Goal: Task Accomplishment & Management: Manage account settings

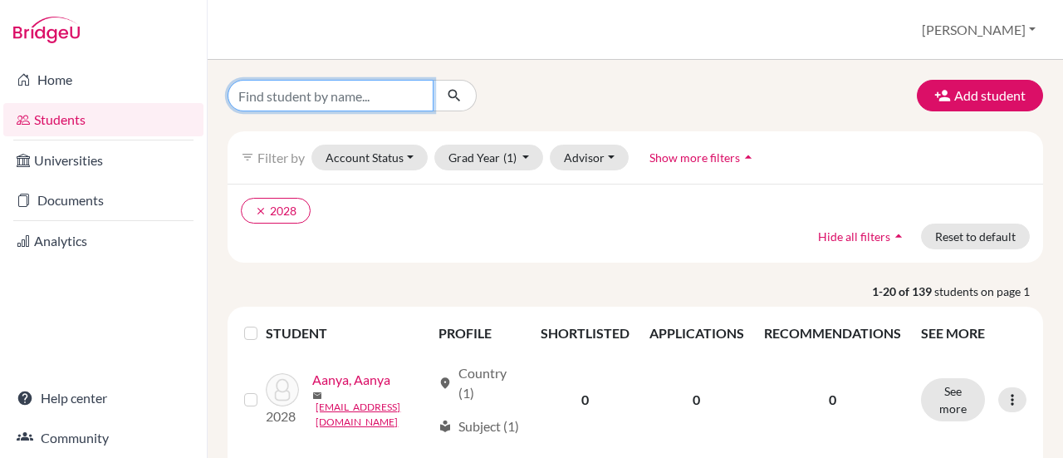
click at [271, 97] on input "Find student by name..." at bounding box center [331, 96] width 206 height 32
type input "kriday"
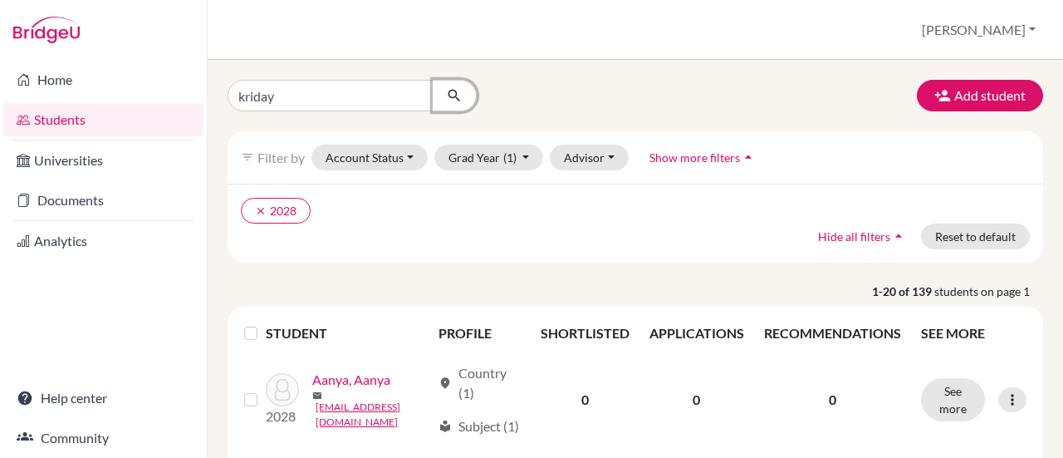
click at [446, 99] on icon "submit" at bounding box center [454, 95] width 17 height 17
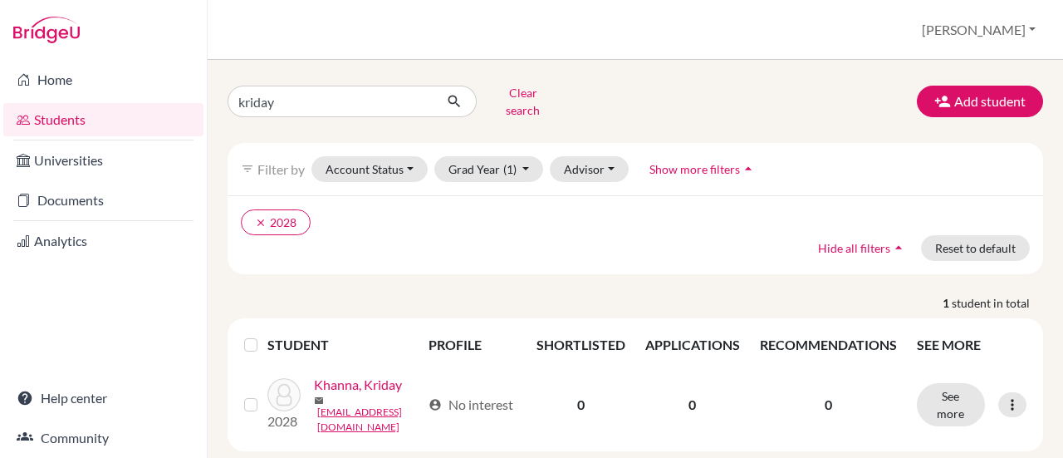
scroll to position [57, 0]
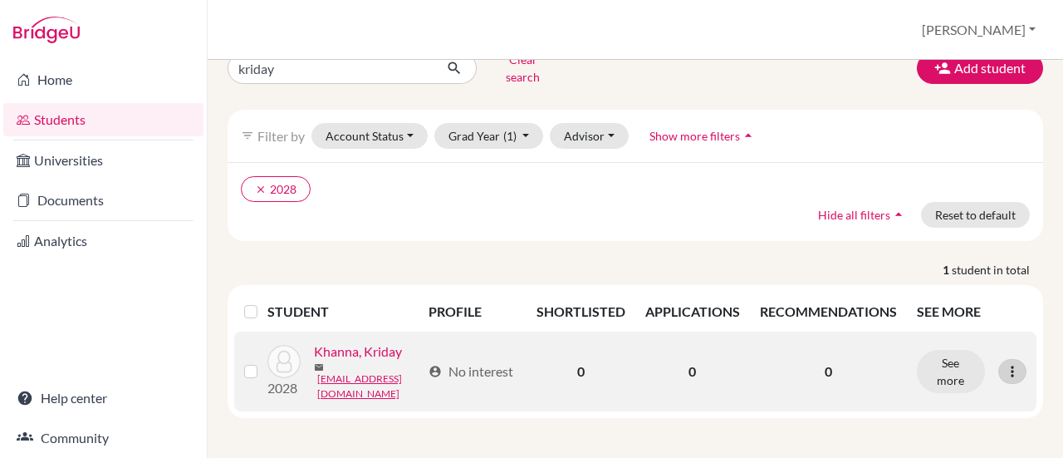
click at [1004, 363] on icon at bounding box center [1012, 371] width 17 height 17
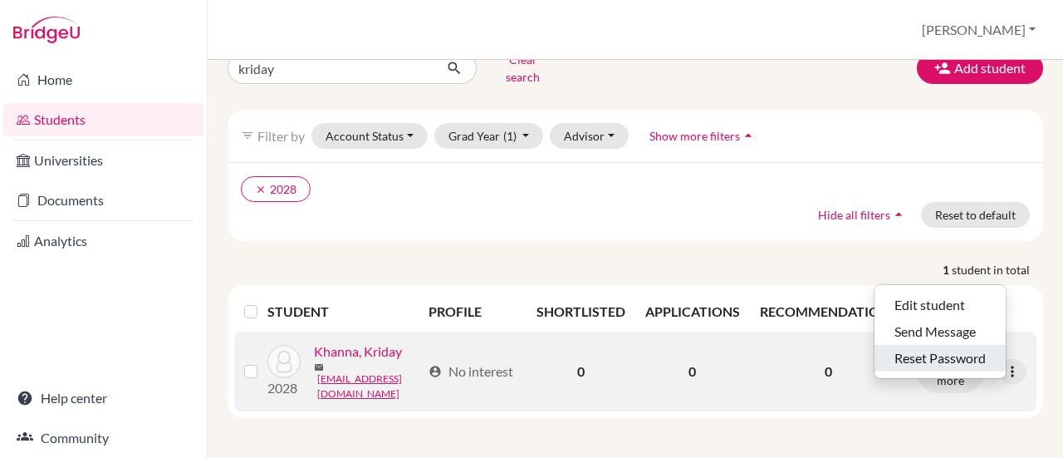
click at [934, 345] on button "Reset Password" at bounding box center [940, 358] width 131 height 27
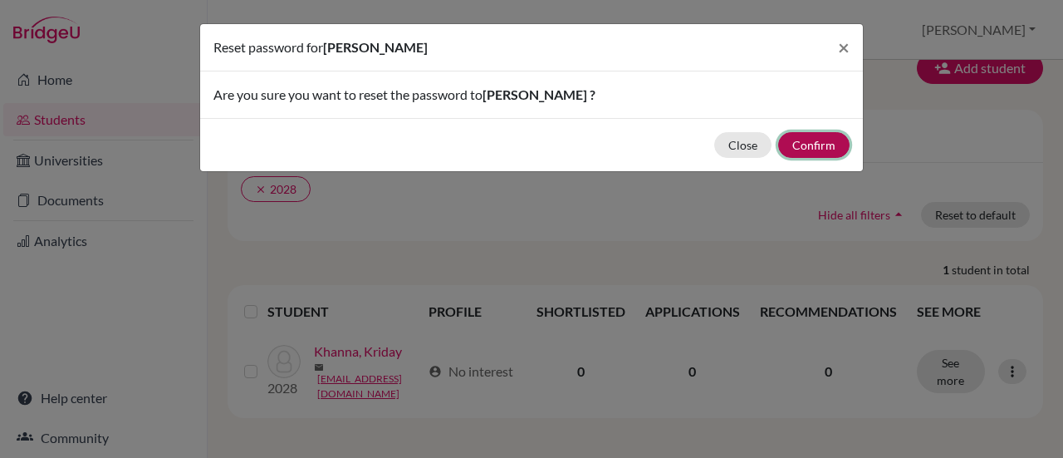
click at [803, 142] on button "Confirm" at bounding box center [814, 145] width 71 height 26
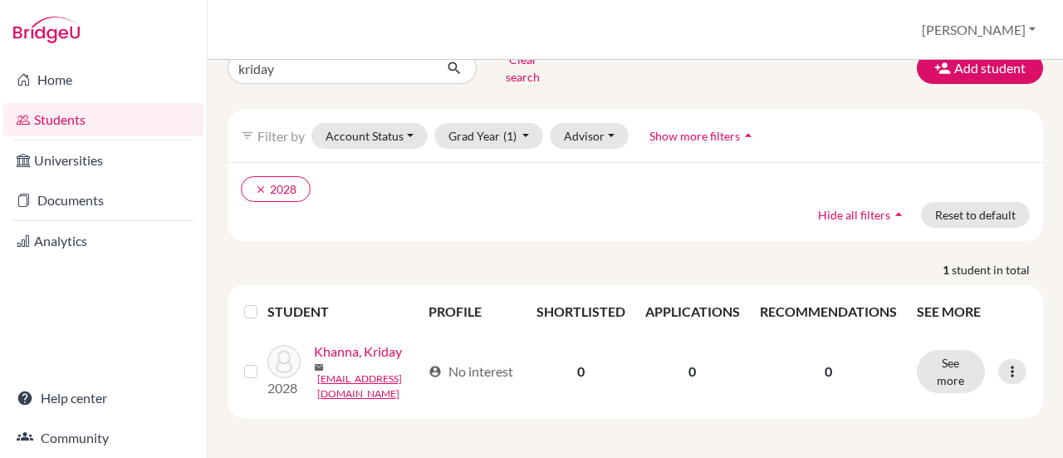
scroll to position [0, 0]
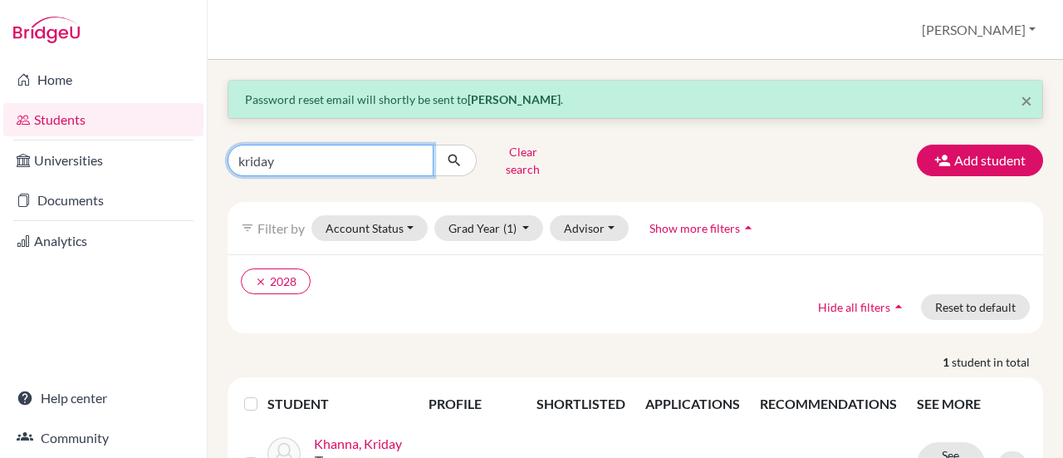
click at [403, 154] on input "kriday" at bounding box center [331, 161] width 206 height 32
type input "manit"
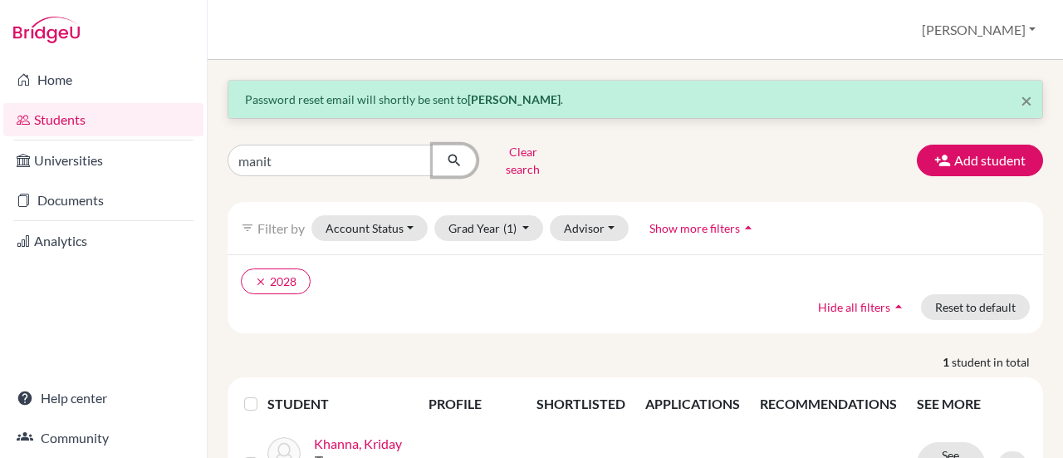
click at [446, 152] on icon "submit" at bounding box center [454, 160] width 17 height 17
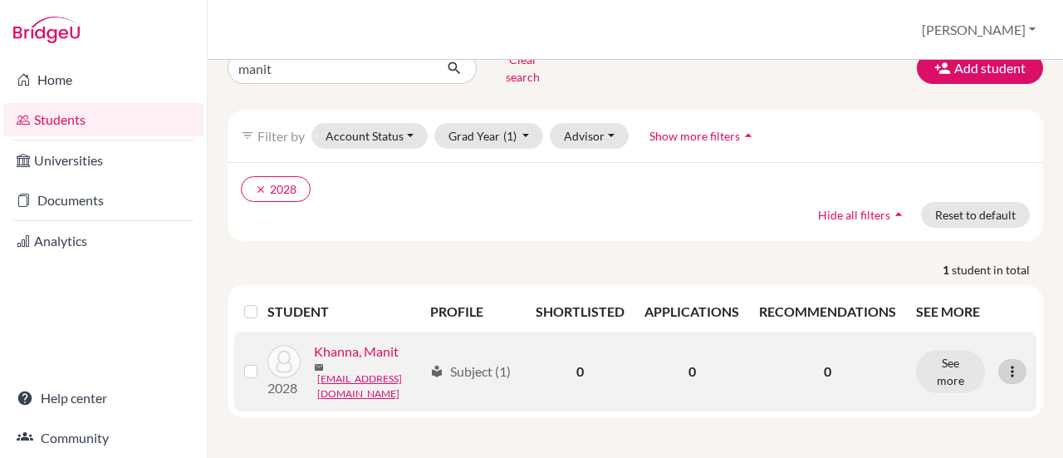
click at [1004, 363] on icon at bounding box center [1012, 371] width 17 height 17
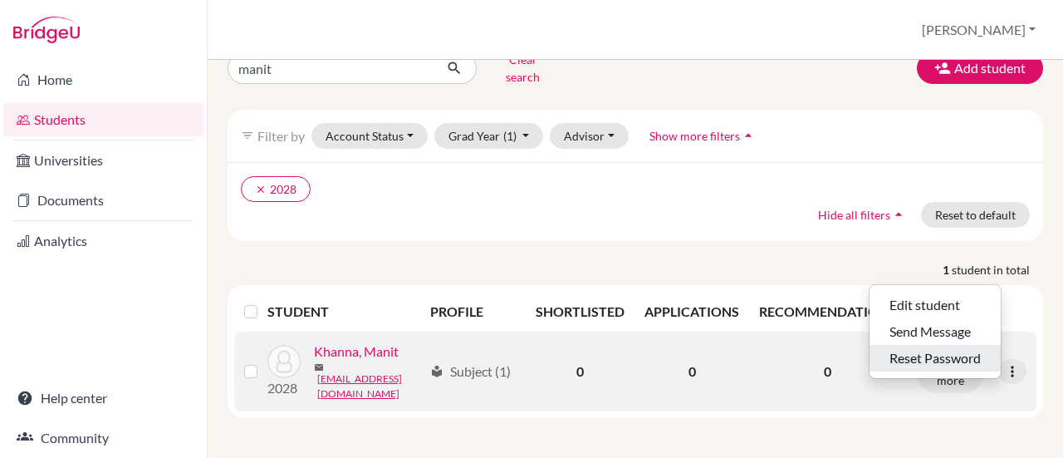
click at [954, 345] on button "Reset Password" at bounding box center [935, 358] width 131 height 27
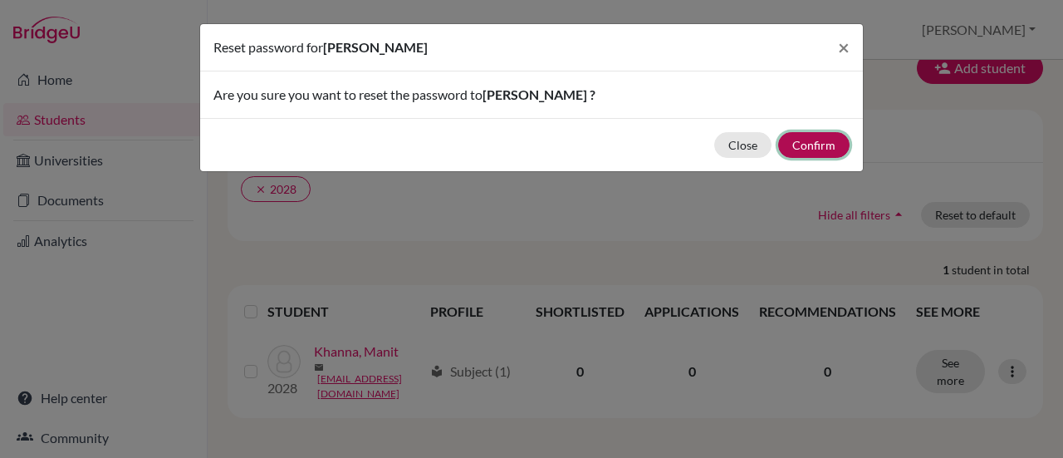
click at [816, 138] on button "Confirm" at bounding box center [814, 145] width 71 height 26
